Goal: Navigation & Orientation: Understand site structure

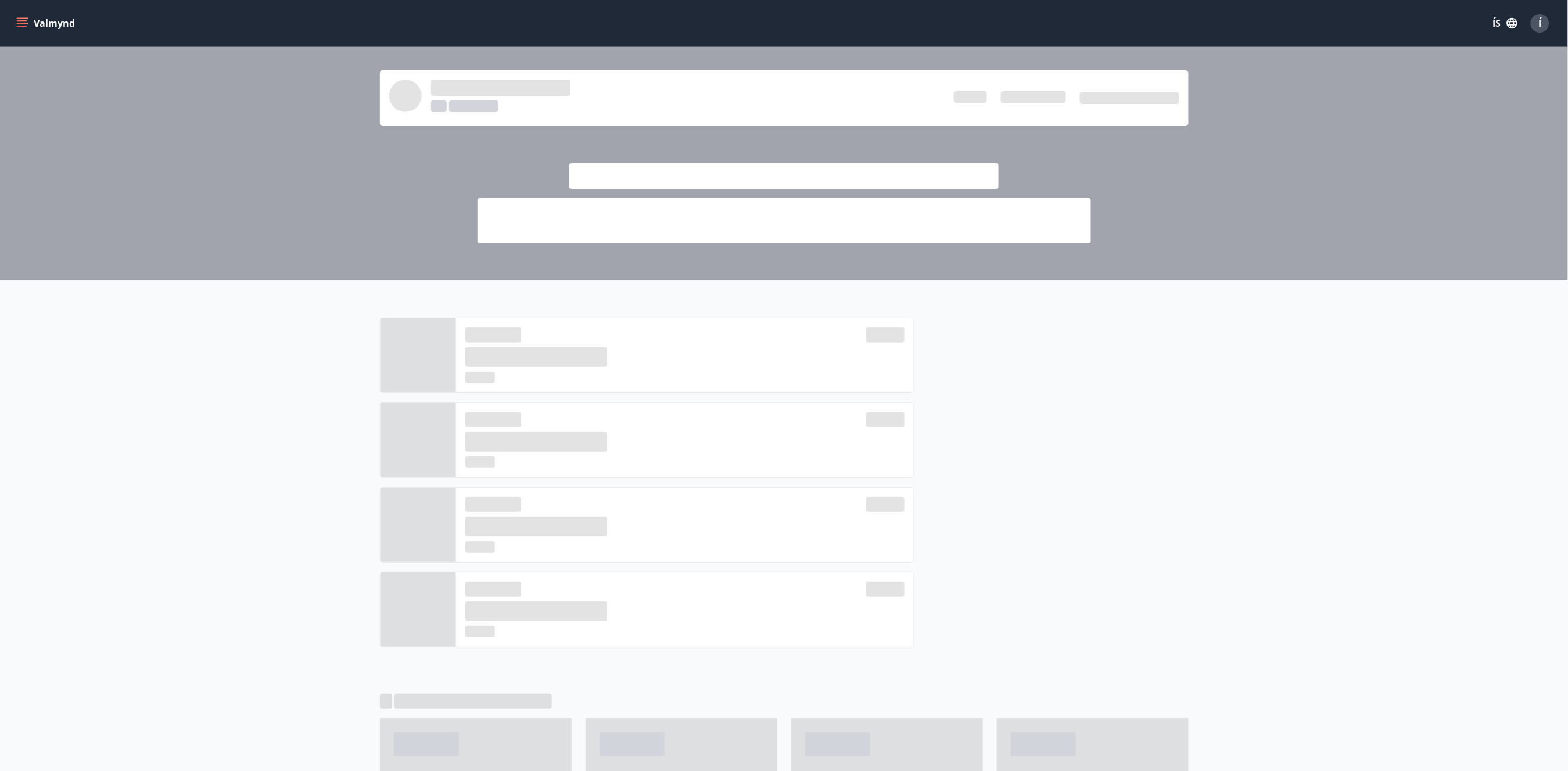
click at [31, 25] on button "Valmynd" at bounding box center [46, 23] width 65 height 21
